Goal: Task Accomplishment & Management: Manage account settings

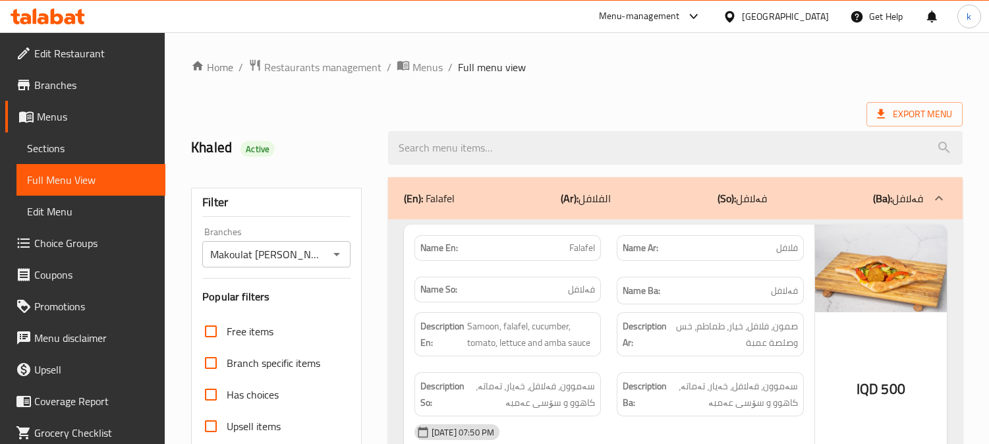
scroll to position [6366, 0]
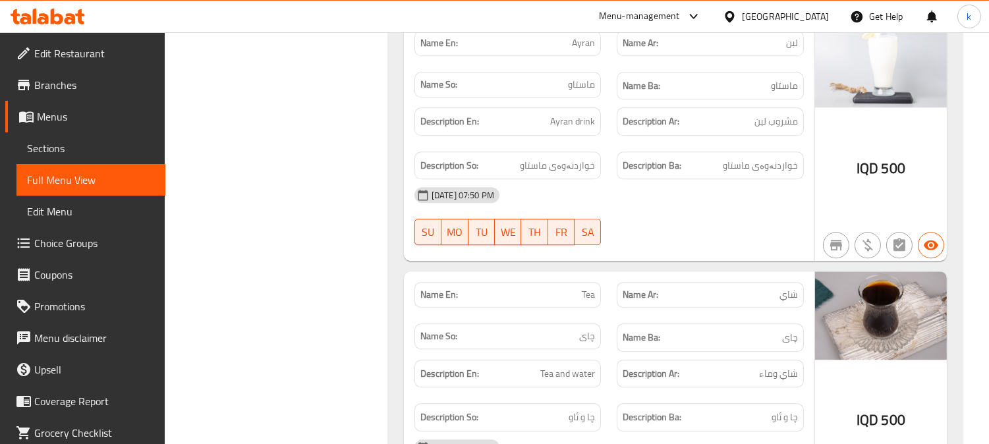
click at [49, 17] on icon at bounding box center [48, 17] width 74 height 16
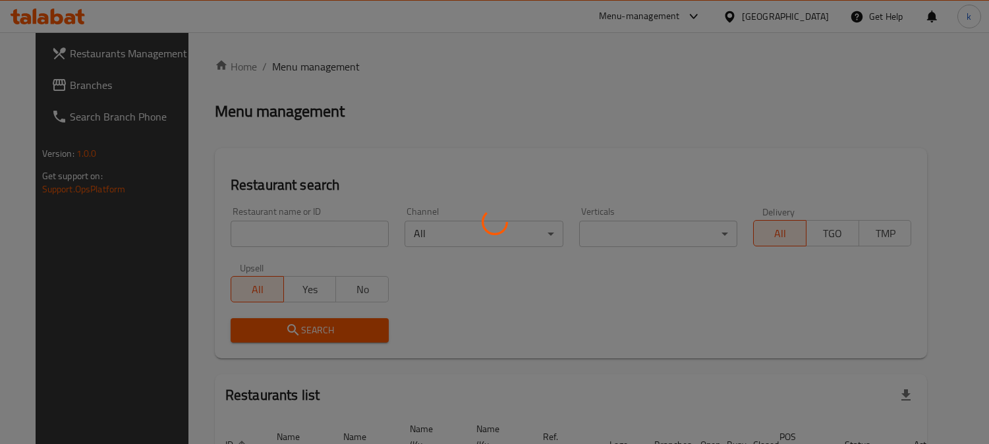
scroll to position [81, 0]
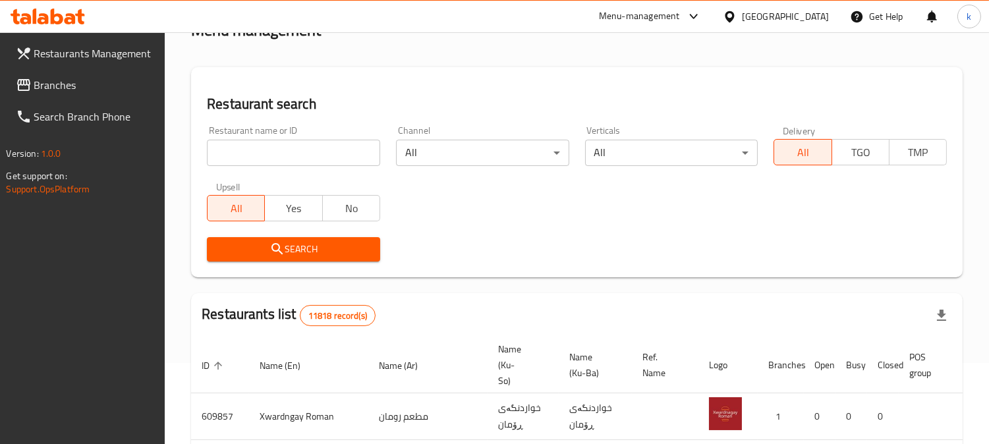
drag, startPoint x: 292, startPoint y: 148, endPoint x: 288, endPoint y: 157, distance: 10.0
click at [292, 148] on input "search" at bounding box center [293, 153] width 173 height 26
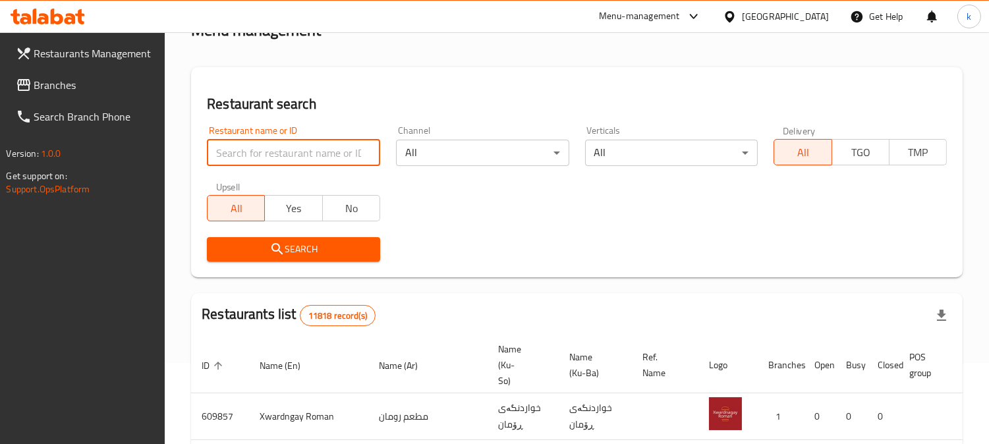
paste input "88-adhmyia"
type input "88-adhmyia"
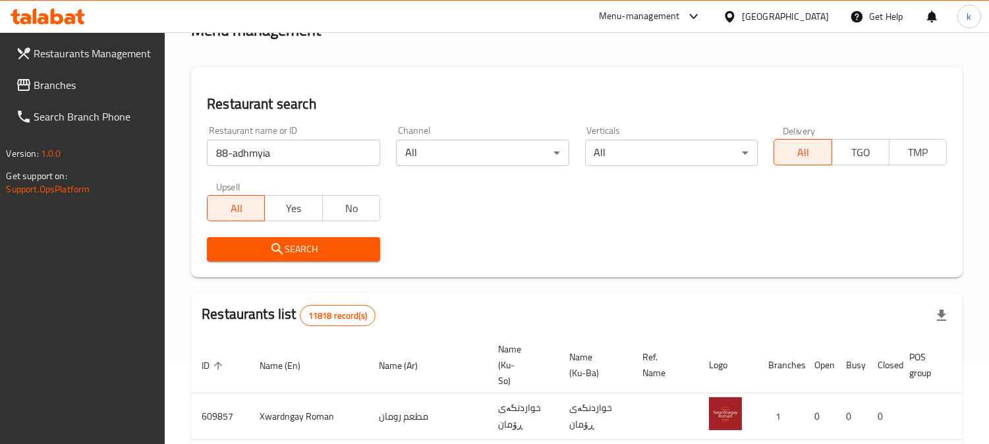
click at [272, 254] on icon "submit" at bounding box center [278, 249] width 16 height 16
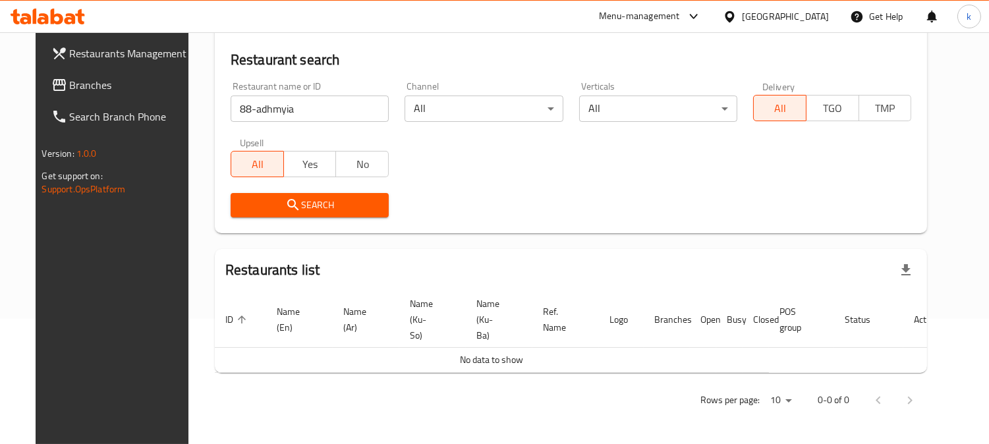
scroll to position [109, 0]
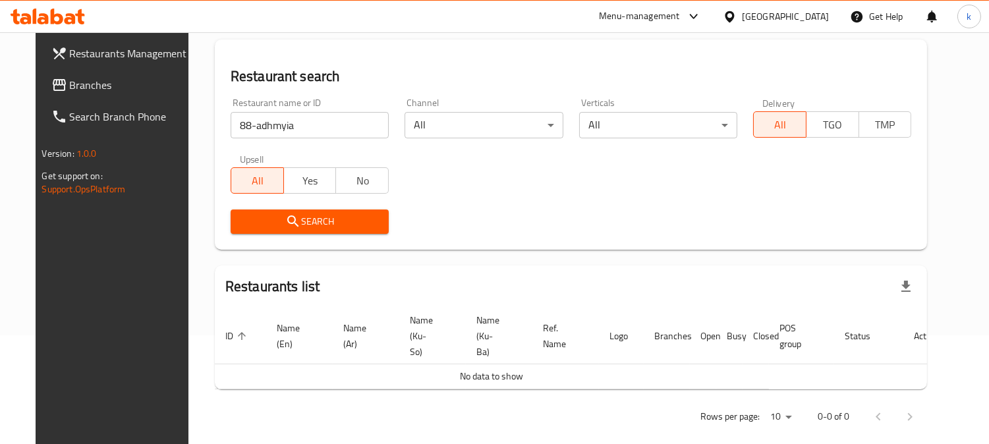
click at [70, 90] on span "Branches" at bounding box center [130, 85] width 121 height 16
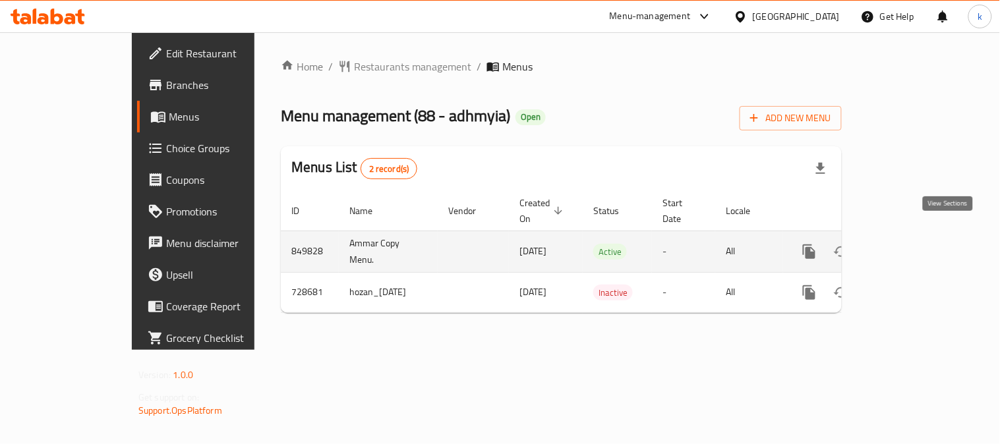
click at [910, 246] on icon "enhanced table" at bounding box center [904, 252] width 12 height 12
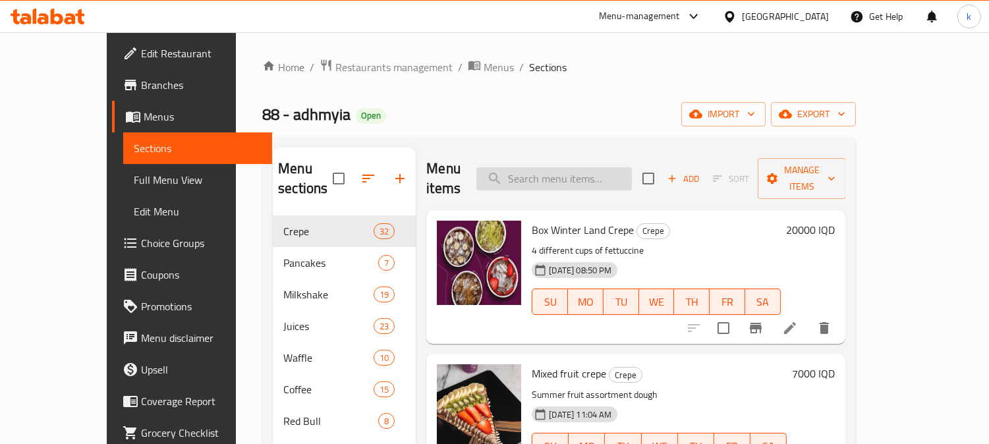
click at [616, 167] on input "search" at bounding box center [554, 178] width 156 height 23
paste input "Blue Iced Latte"
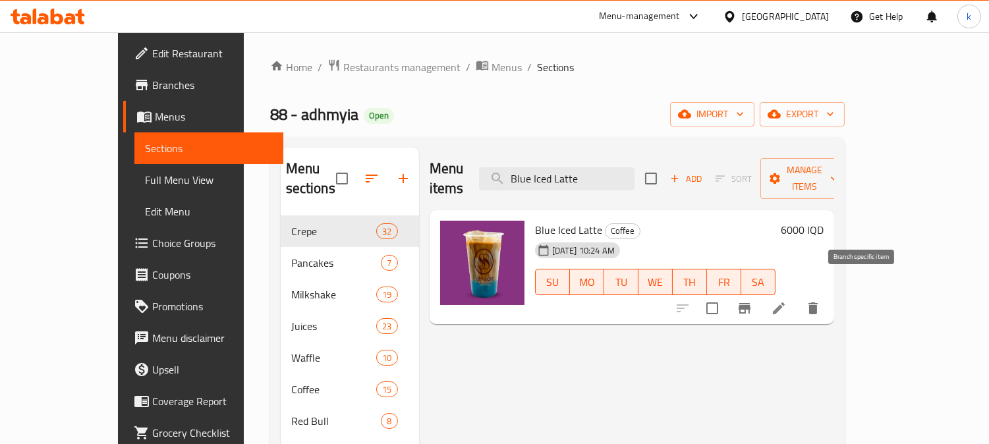
type input "Blue Iced Latte"
click at [787, 301] on icon at bounding box center [779, 309] width 16 height 16
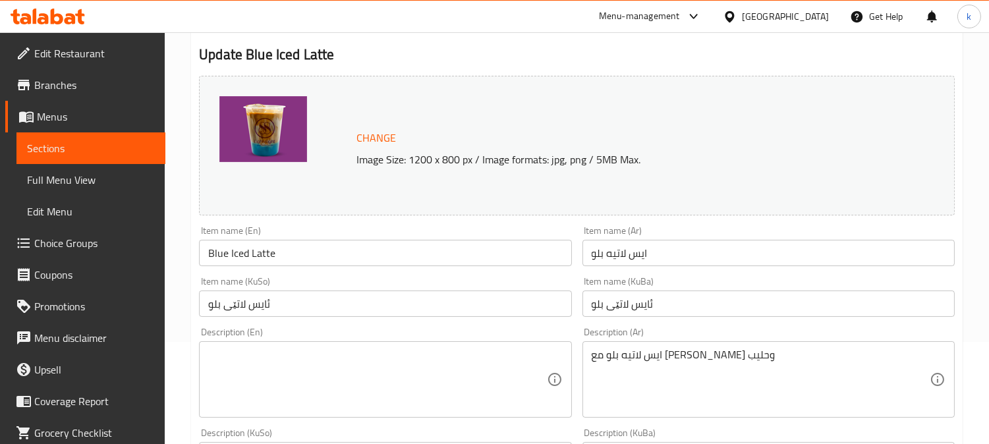
scroll to position [122, 0]
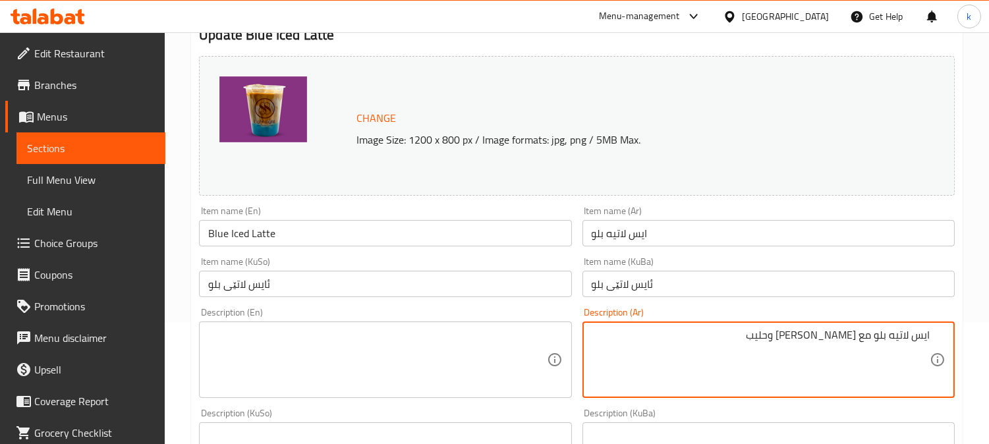
click at [873, 341] on textarea "ايس لاتيه بلو مع شوت اسبريسو وحليب" at bounding box center [761, 360] width 338 height 63
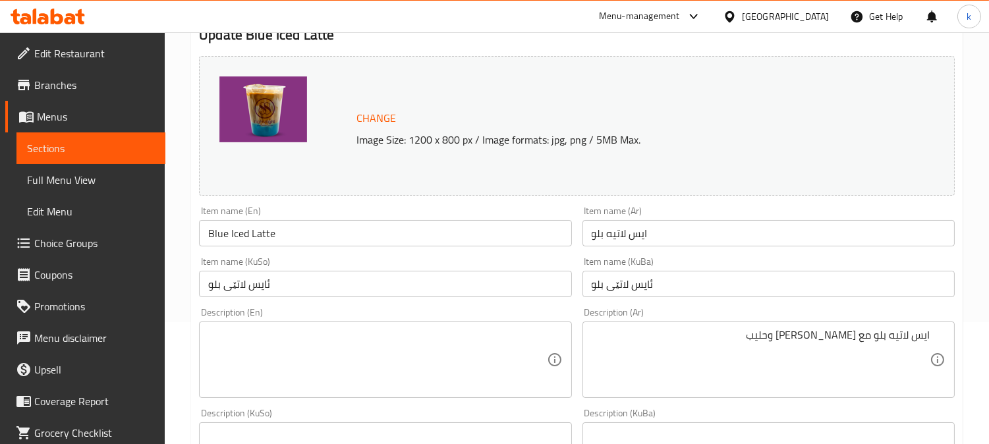
click at [302, 326] on div "Description (En)" at bounding box center [385, 360] width 372 height 76
paste textarea "Iced blue latte with a shot of espresso and milk"
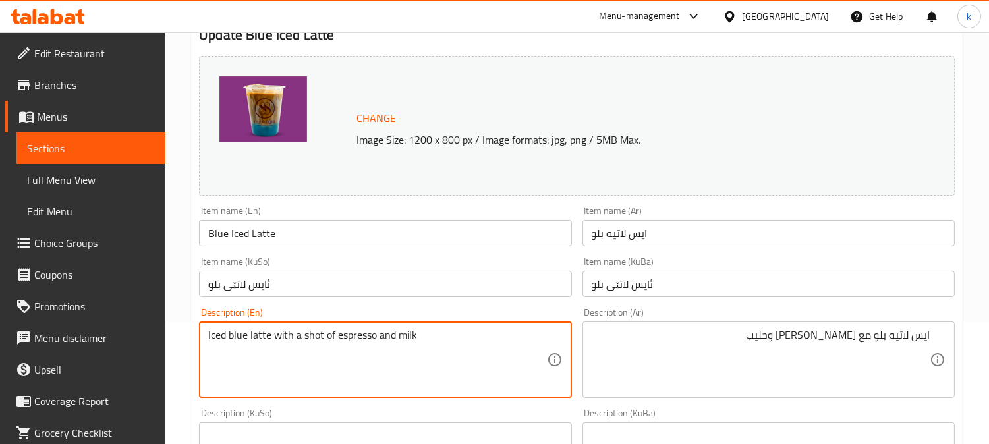
click at [224, 339] on textarea "Iced blue latte with a shot of espresso and milk" at bounding box center [377, 360] width 338 height 63
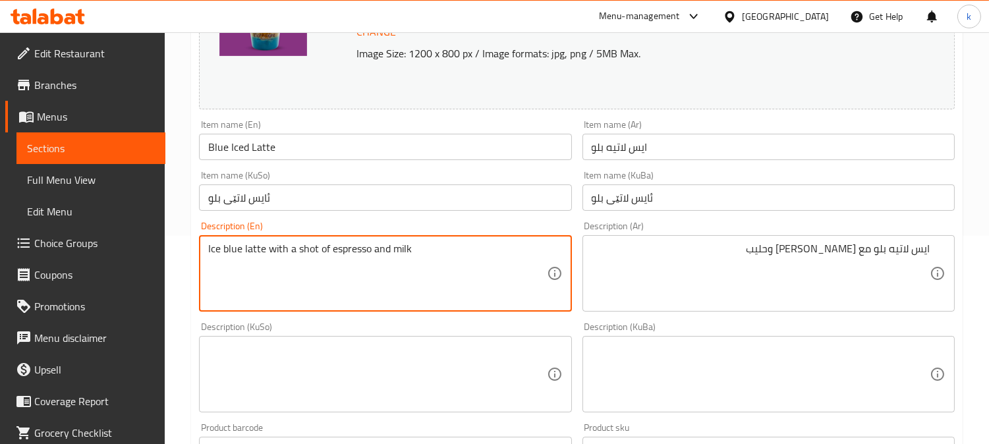
scroll to position [244, 0]
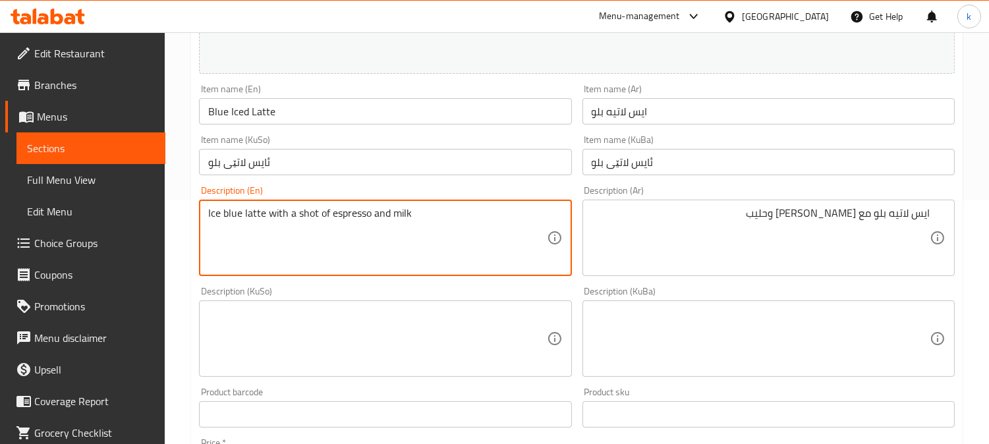
click at [303, 208] on textarea "Ice blue latte with a shot of espresso and milk" at bounding box center [377, 238] width 338 height 63
click at [318, 212] on textarea "Ice blue latte with shot of espresso and milk" at bounding box center [377, 238] width 338 height 63
type textarea "Ice blue latte with shot espresso and milk"
click at [302, 326] on textarea at bounding box center [377, 339] width 338 height 63
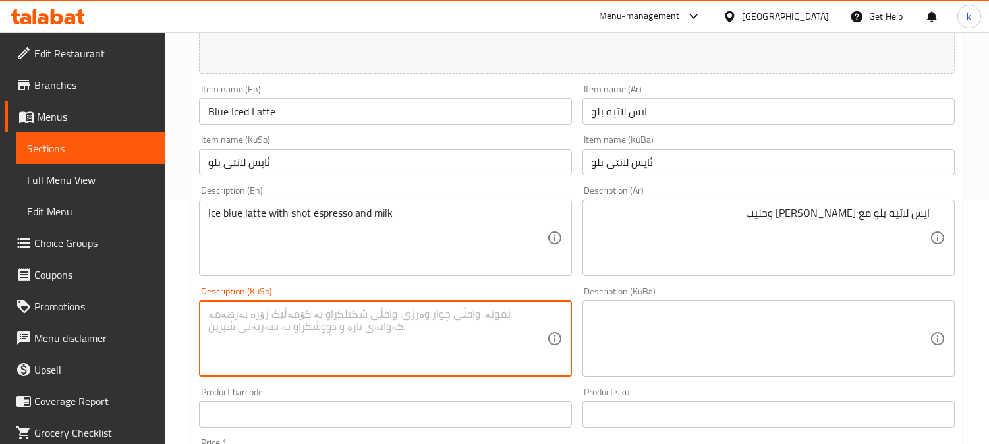
paste textarea "ايس لاتيه بلو مع شوت اسبريسو وحليب"
click at [444, 328] on textarea "ايس لاتيه بلو مع شوت اسبريسو وحليب" at bounding box center [377, 339] width 338 height 63
paste textarea "لاتەی شین سەهۆڵاوی لەگەڵ شۆتێک ئیسپرێسۆ و شیر"
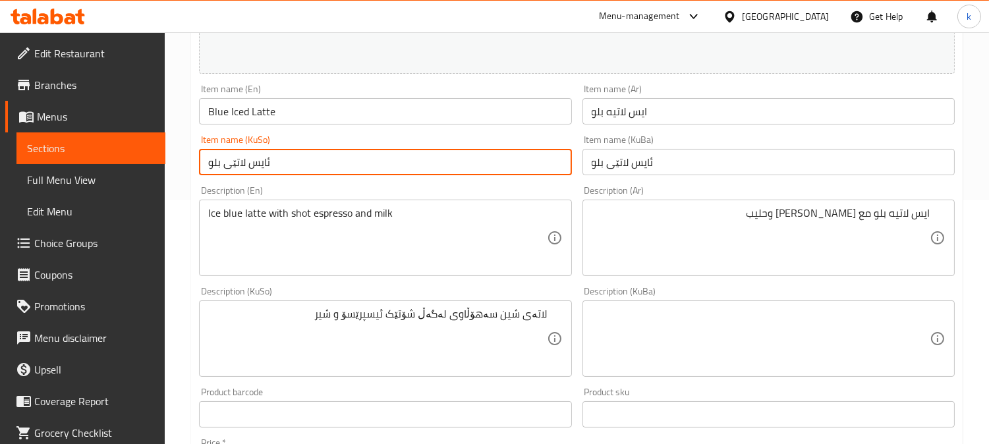
drag, startPoint x: 322, startPoint y: 163, endPoint x: 187, endPoint y: 163, distance: 135.1
click at [187, 163] on div "Home / Restaurants management / Menus / Sections / item / update Coffee section…" at bounding box center [577, 323] width 824 height 1070
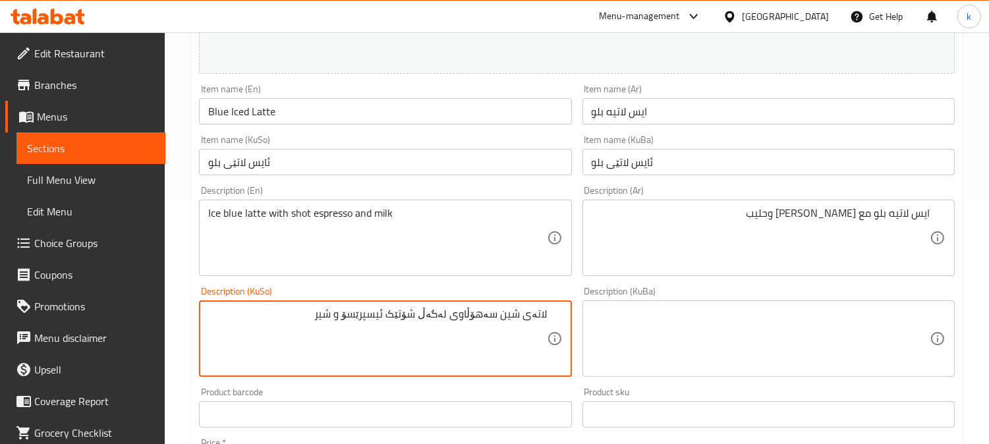
drag, startPoint x: 456, startPoint y: 319, endPoint x: 616, endPoint y: 319, distance: 160.1
paste textarea "ئایس لاتێی بلو"
click at [434, 315] on textarea "ئایس لاتێی بلو لەگەڵ شۆتێک ئیسپرێسۆ و شیر" at bounding box center [377, 339] width 338 height 63
type textarea "ئایس لاتێی بلو لەگەڵ شۆت ئێسپرێسۆ و شیر"
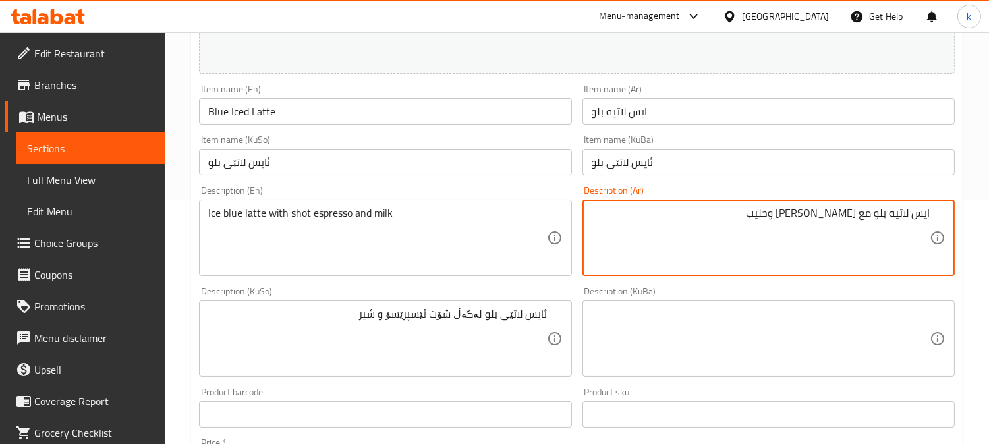
click at [848, 214] on textarea "ايس لاتيه بلو مع شوت اسبريسو وحليب" at bounding box center [761, 238] width 338 height 63
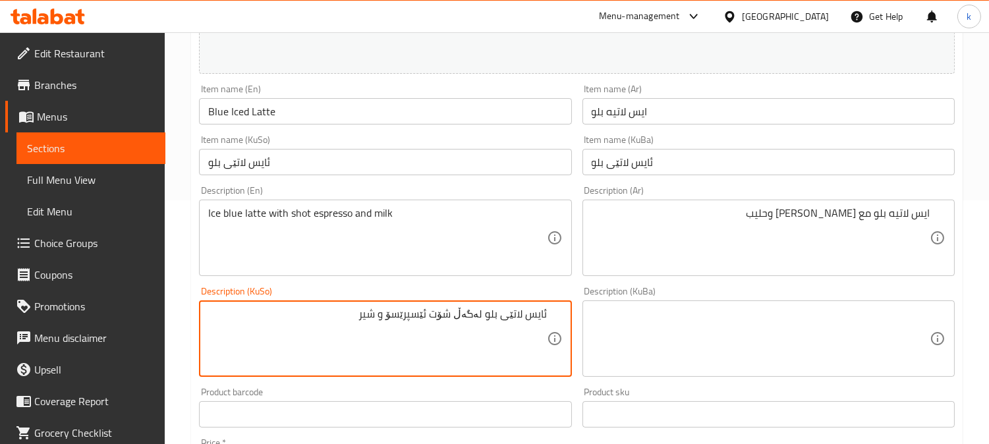
click at [417, 320] on textarea "ئایس لاتێی بلو لەگەڵ شۆت ئێسپرێسۆ و شیر" at bounding box center [377, 339] width 338 height 63
click at [699, 330] on textarea at bounding box center [761, 339] width 338 height 63
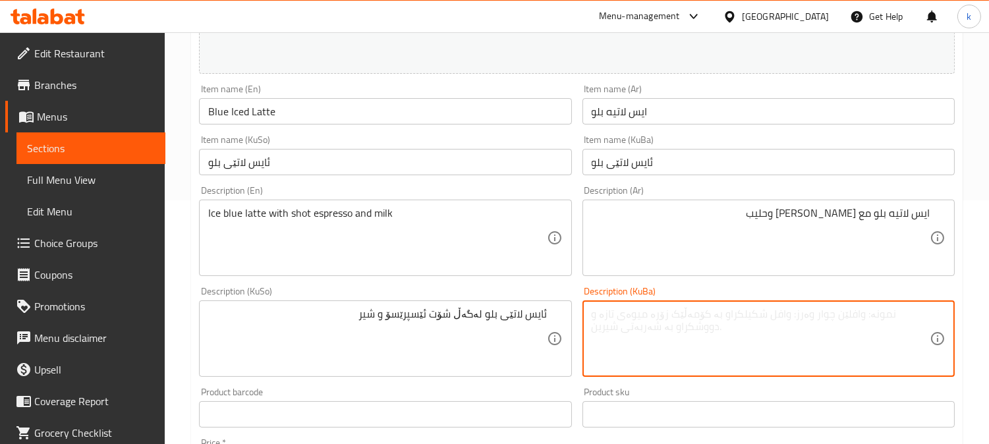
paste textarea "ئایس لاتێی بلو لەگەڵ شۆت ئێسپرێسۆ و شیر"
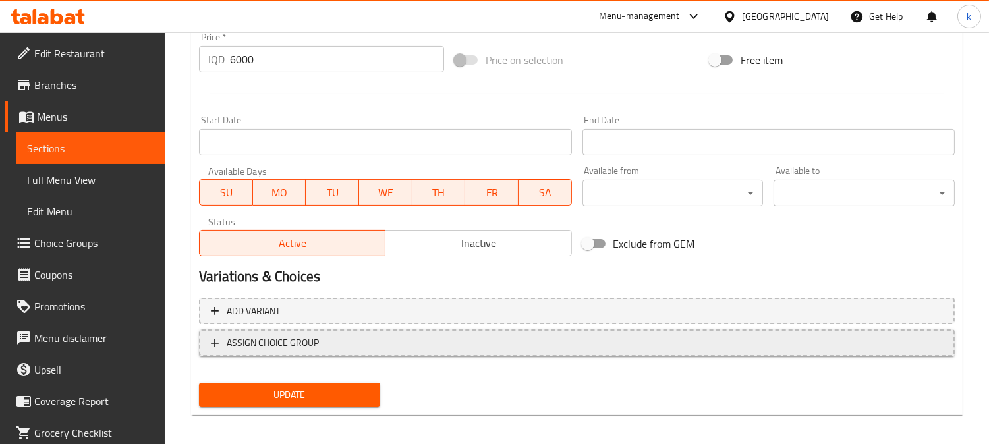
scroll to position [655, 0]
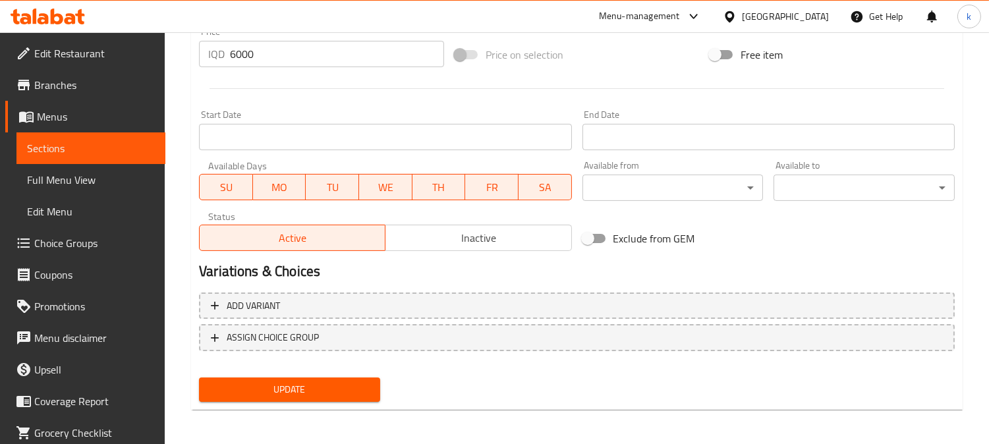
type textarea "ئایس لاتێی بلو لەگەڵ شۆت ئێسپرێسۆ و شیر"
click at [337, 378] on button "Update" at bounding box center [289, 390] width 181 height 24
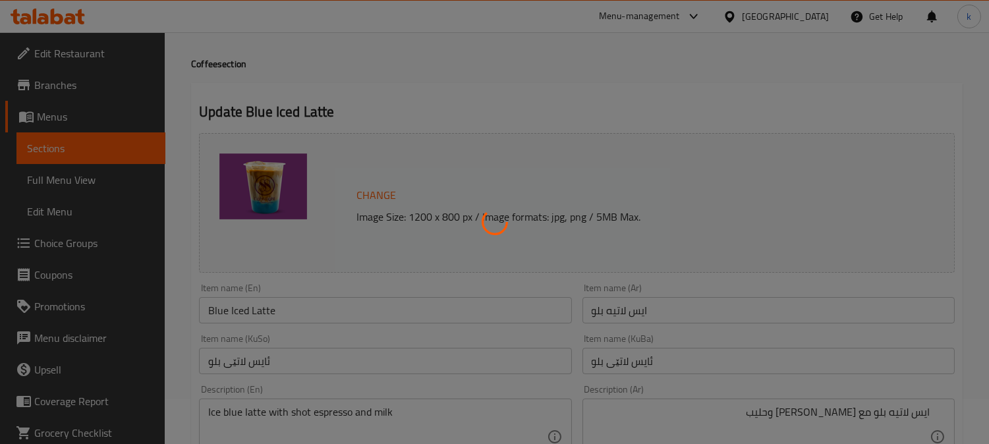
scroll to position [167, 0]
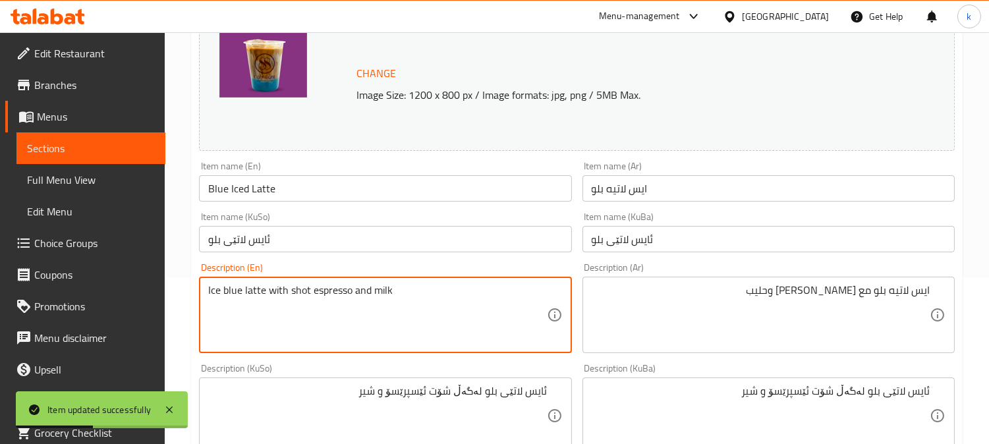
click at [258, 293] on textarea "Ice blue latte with shot espresso and milk" at bounding box center [377, 315] width 338 height 63
paste textarea "latte"
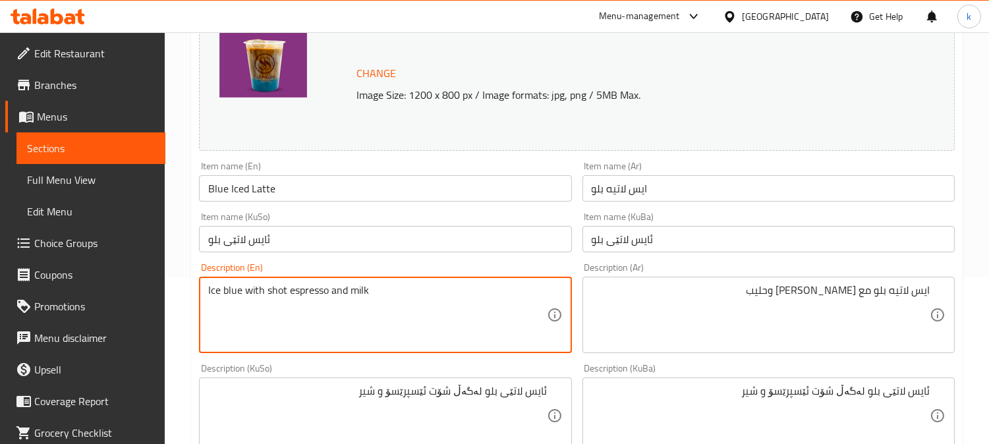
type textarea "Ice blue latte with shot espresso and milk"
click at [268, 314] on textarea "Ice blue latte with shot espresso and milk" at bounding box center [377, 315] width 338 height 63
drag, startPoint x: 293, startPoint y: 294, endPoint x: 345, endPoint y: 294, distance: 52.1
click at [343, 294] on textarea "Ice blue latte with shot espresso and milk" at bounding box center [377, 315] width 338 height 63
click at [434, 328] on textarea "Ice blue latte with shot espresso and milk" at bounding box center [377, 315] width 338 height 63
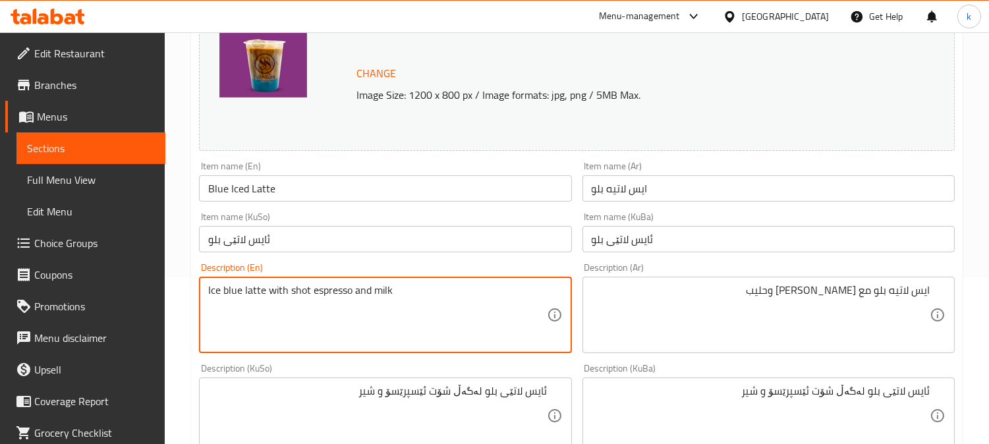
scroll to position [655, 0]
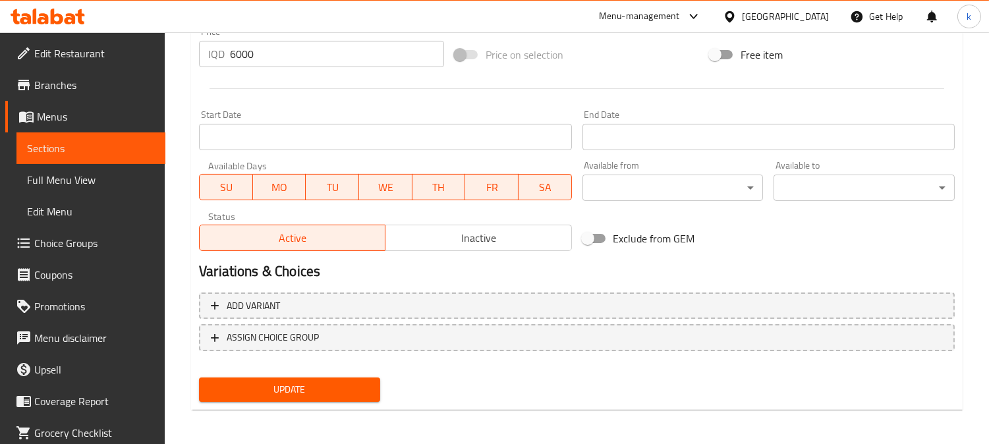
click at [338, 394] on span "Update" at bounding box center [290, 390] width 160 height 16
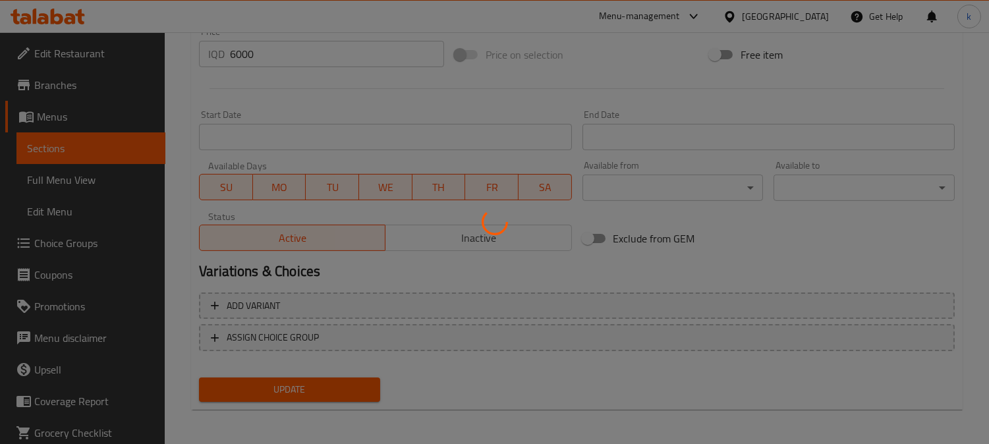
scroll to position [45, 0]
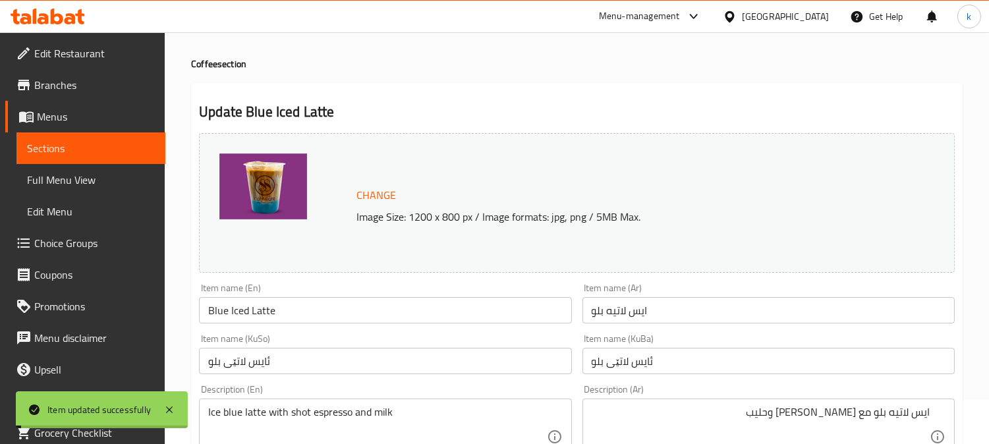
click at [245, 317] on input "Blue Iced Latte" at bounding box center [385, 310] width 372 height 26
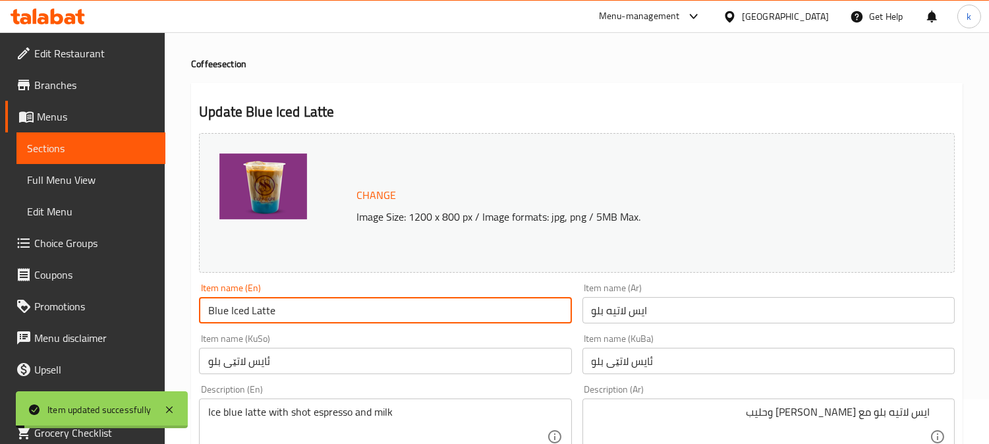
click at [245, 317] on input "Blue Iced Latte" at bounding box center [385, 310] width 372 height 26
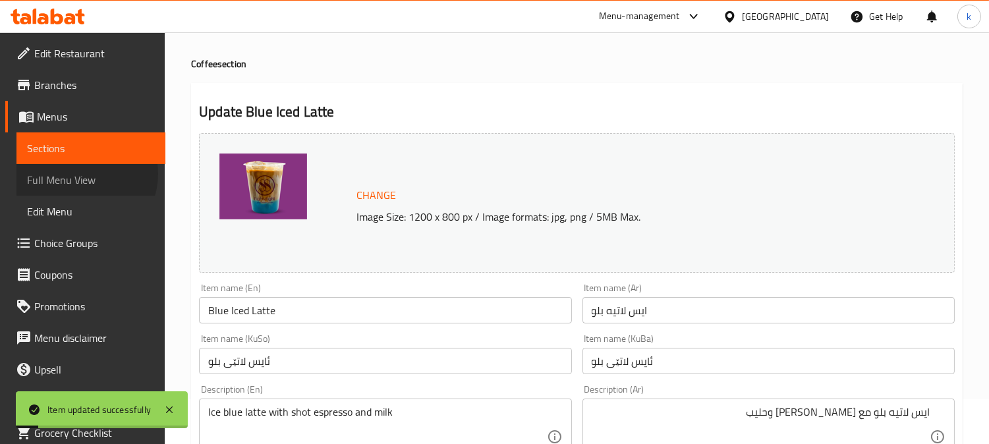
click at [83, 174] on span "Full Menu View" at bounding box center [91, 180] width 128 height 16
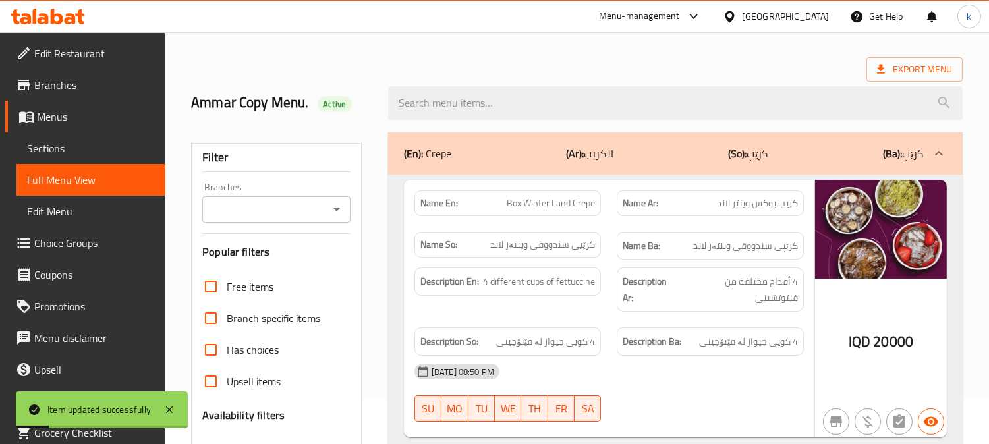
click at [283, 212] on input "Branches" at bounding box center [265, 209] width 119 height 18
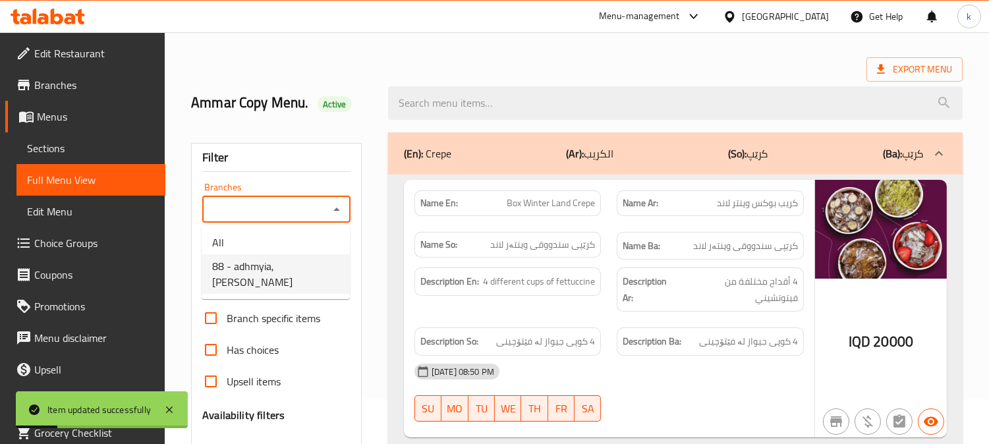
click at [291, 262] on span "88 - adhmyia, Al Aathameya" at bounding box center [275, 274] width 127 height 32
type input "88 - adhmyia, Al Aathameya"
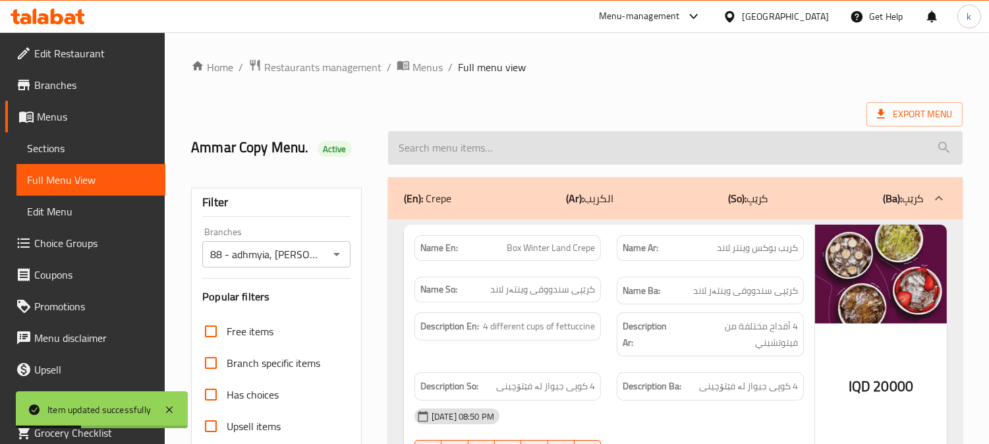
click at [451, 146] on input "search" at bounding box center [675, 148] width 575 height 34
paste input "Blue Iced Latte"
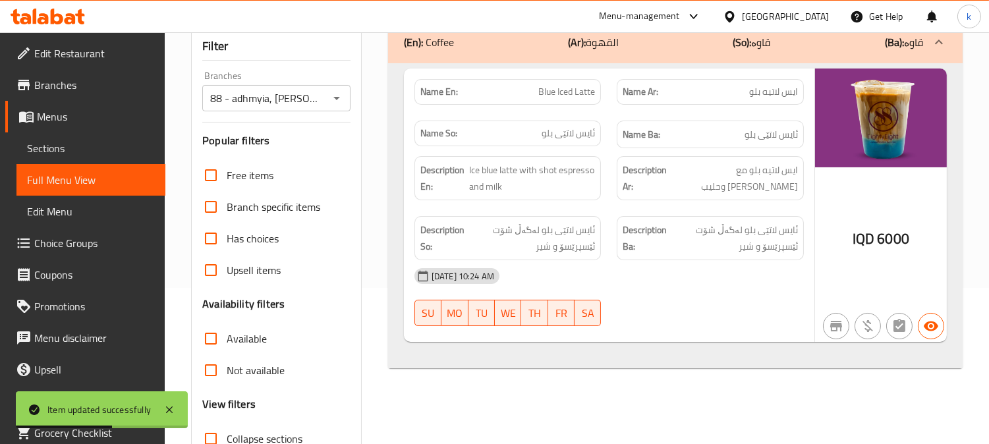
scroll to position [122, 0]
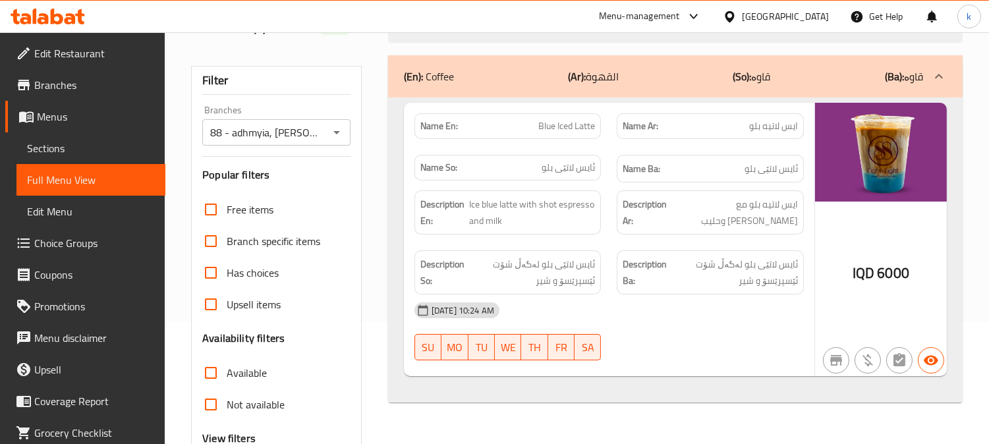
type input "Blue Iced Latte"
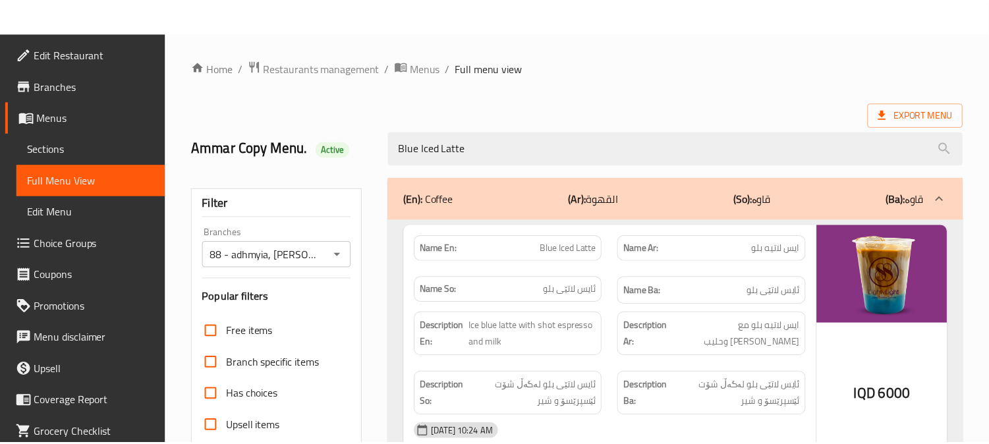
scroll to position [257, 0]
